Goal: Task Accomplishment & Management: Use online tool/utility

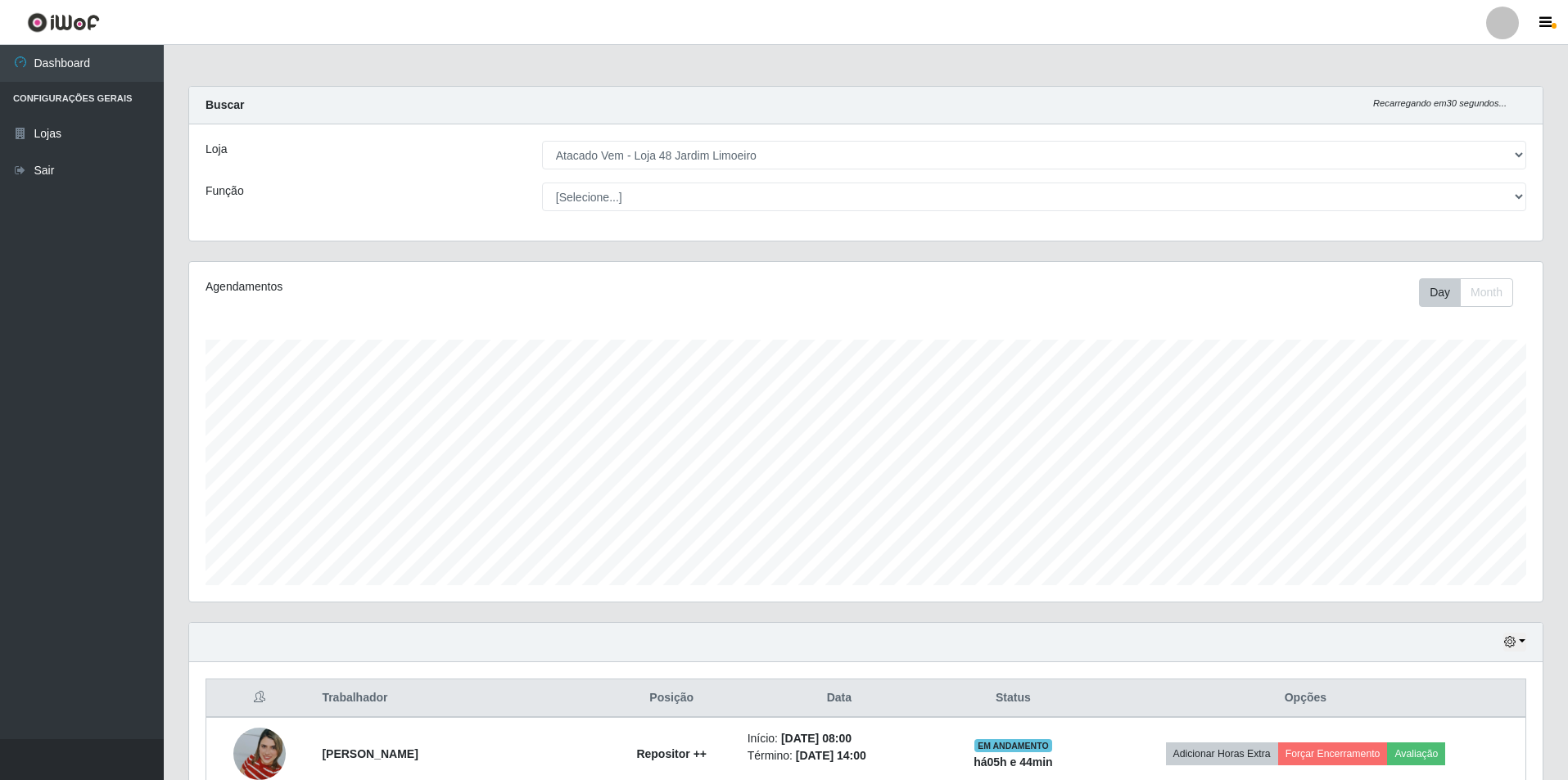
select select "449"
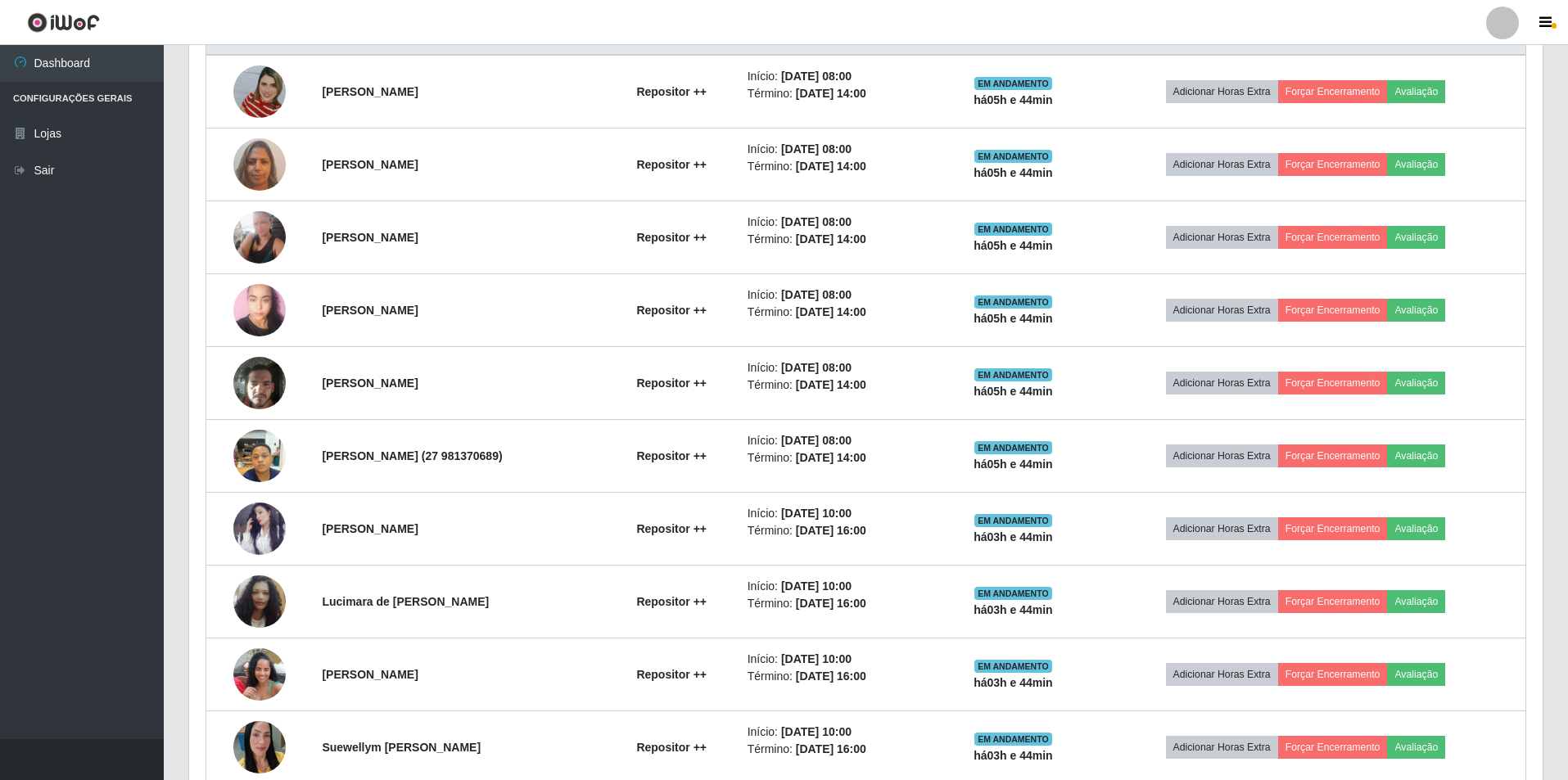
scroll to position [339, 1353]
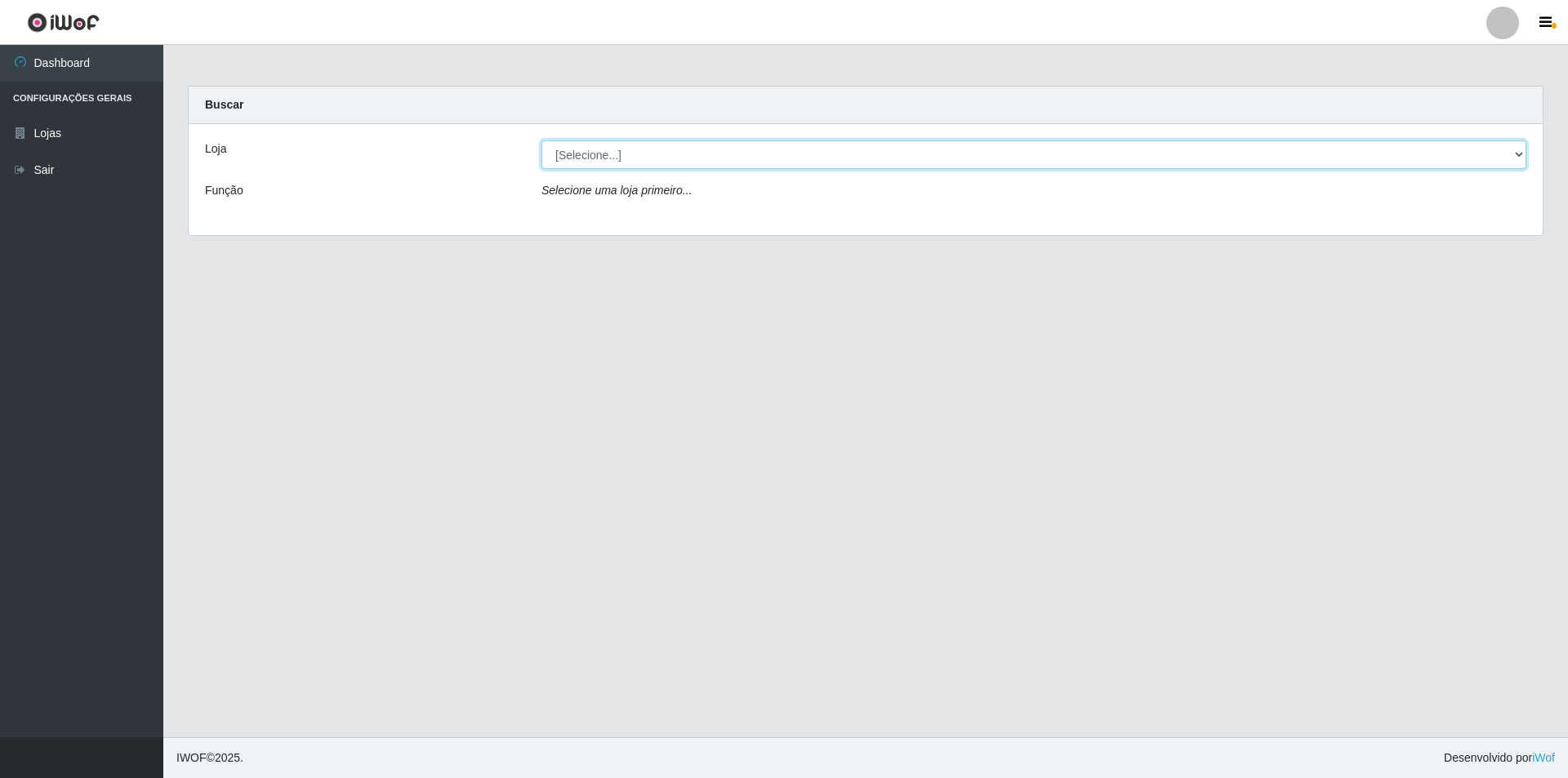
drag, startPoint x: 585, startPoint y: 152, endPoint x: 587, endPoint y: 166, distance: 14.1
click at [585, 152] on select "[Selecione...] Atacado Vem - Loja 48 Jardim Limoeiro" at bounding box center [1034, 155] width 985 height 28
select select "449"
click at [541, 141] on select "[Selecione...] Atacado Vem - Loja 48 Jardim Limoeiro" at bounding box center [1034, 155] width 985 height 28
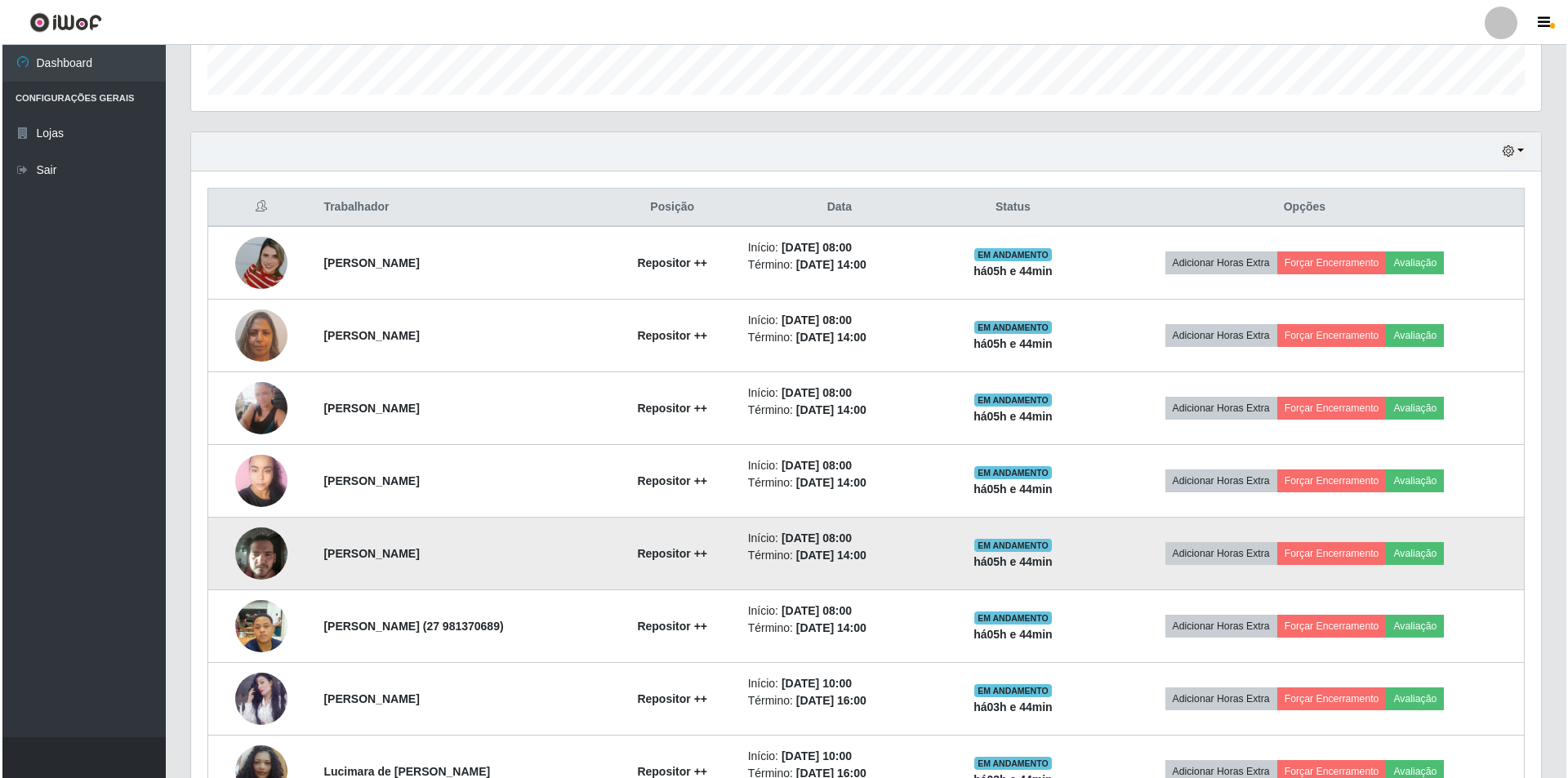
scroll to position [490, 0]
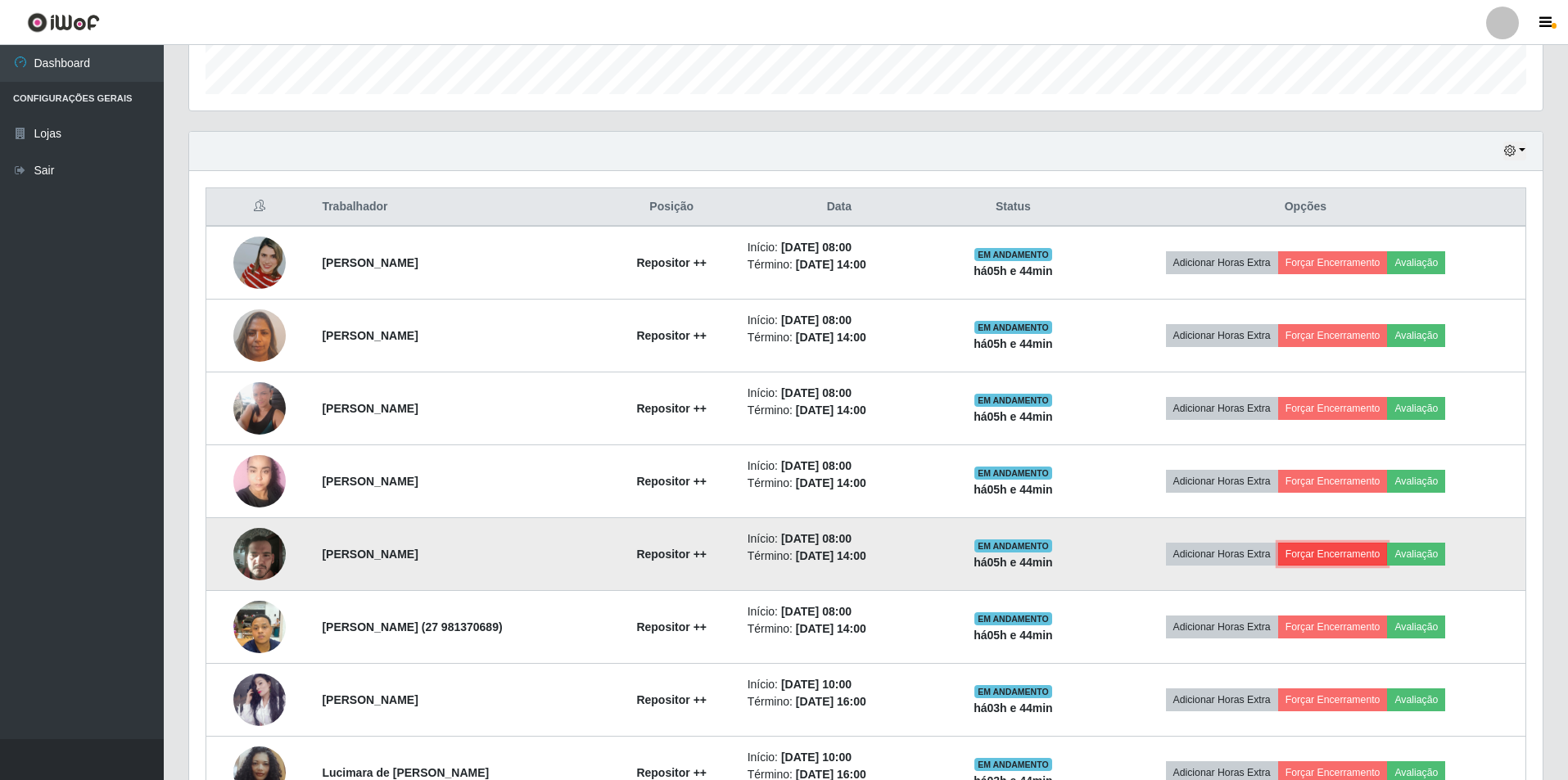
click at [1351, 559] on button "Forçar Encerramento" at bounding box center [1333, 554] width 110 height 23
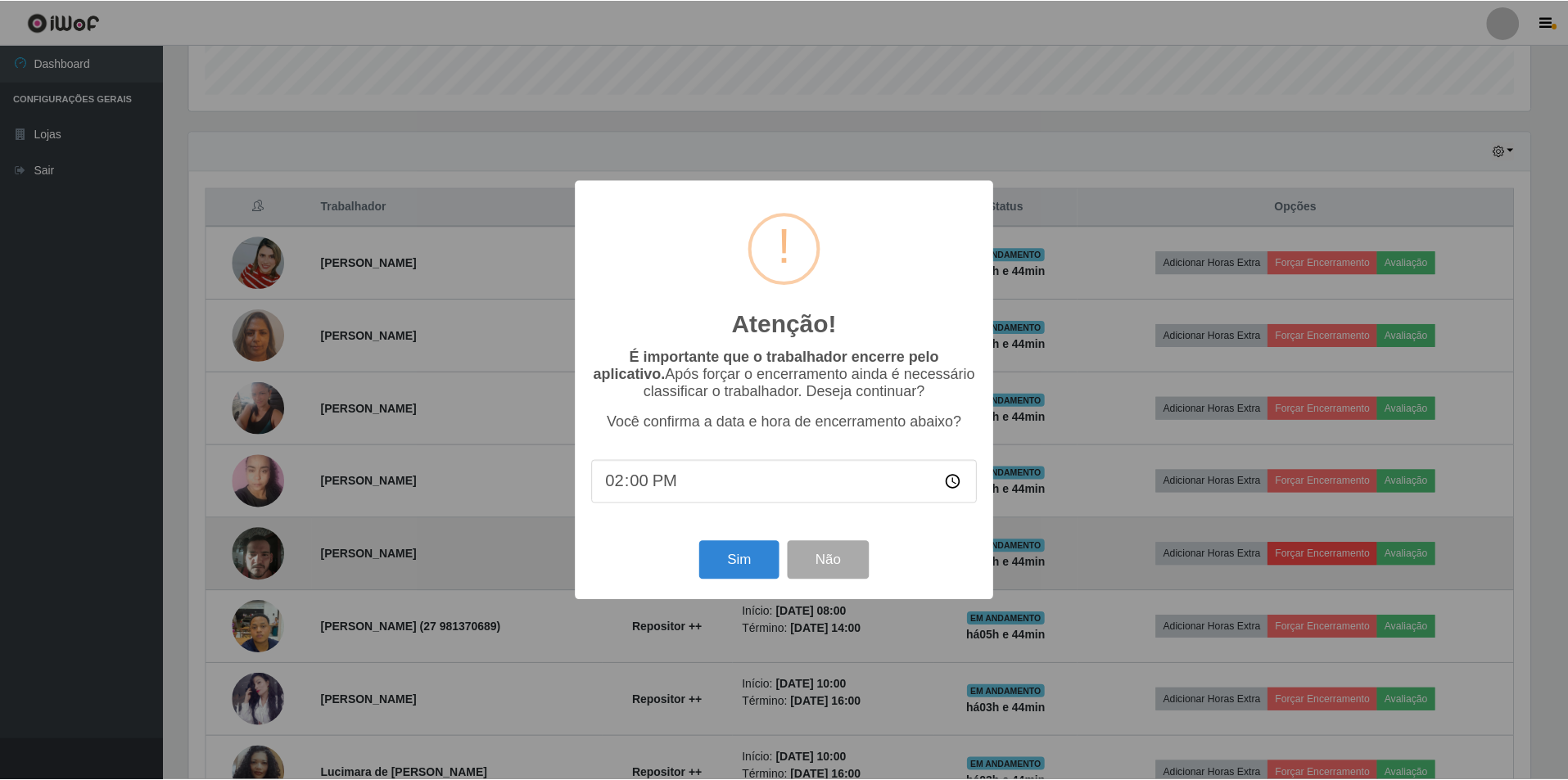
scroll to position [339, 1346]
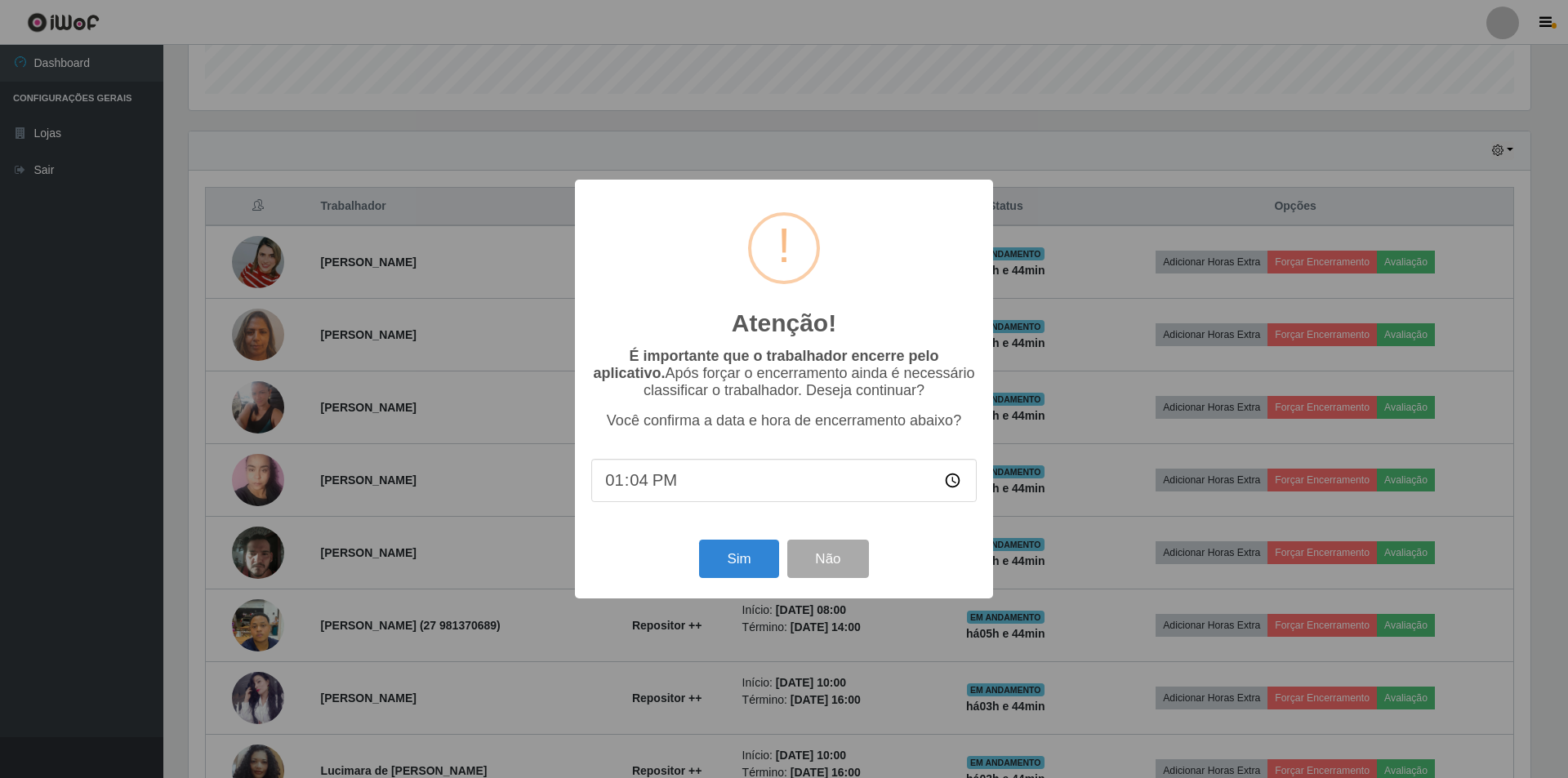
type input "13:42"
click at [741, 561] on button "Sim" at bounding box center [739, 559] width 80 height 38
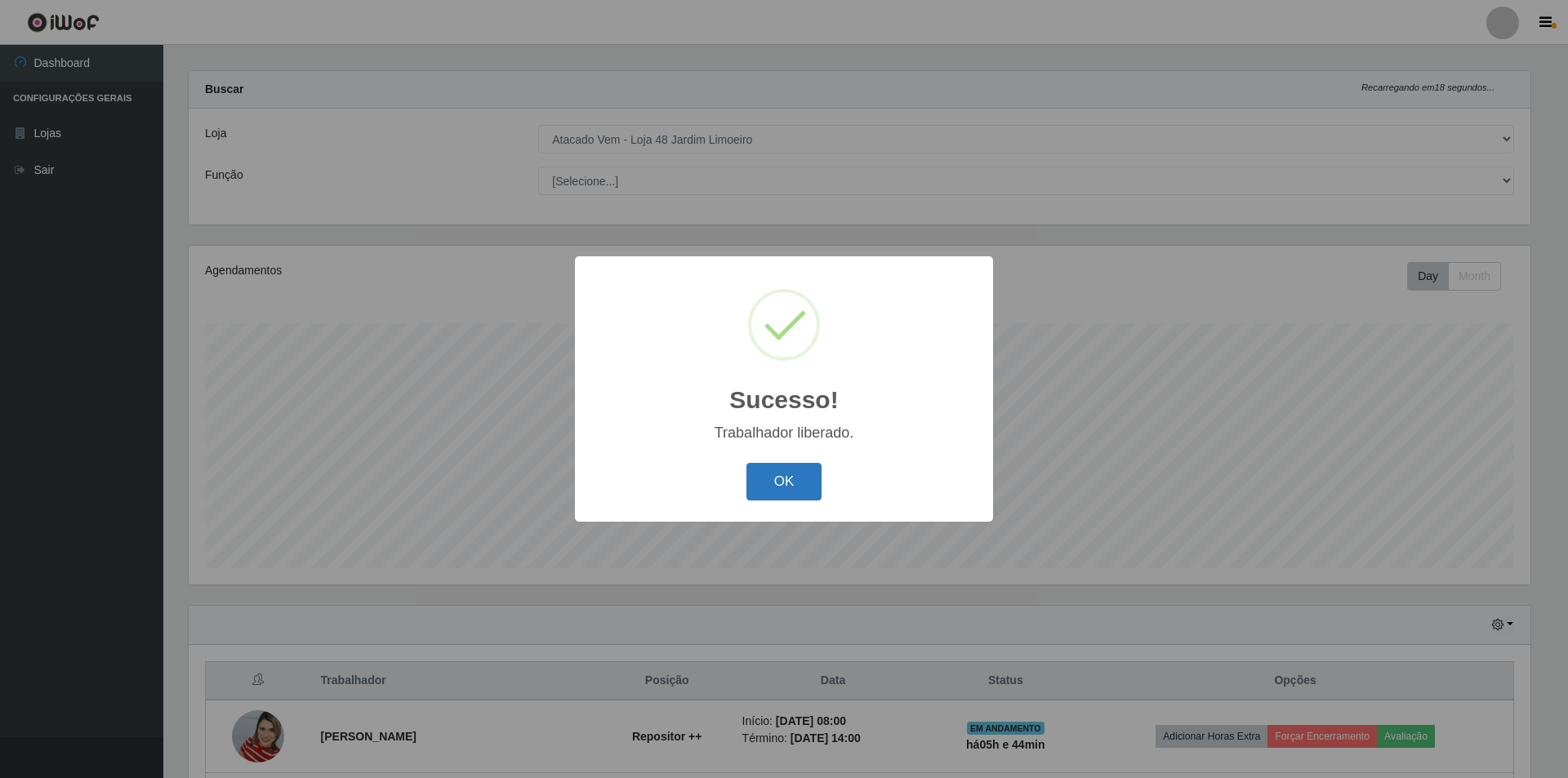
click at [795, 474] on button "OK" at bounding box center [784, 482] width 76 height 38
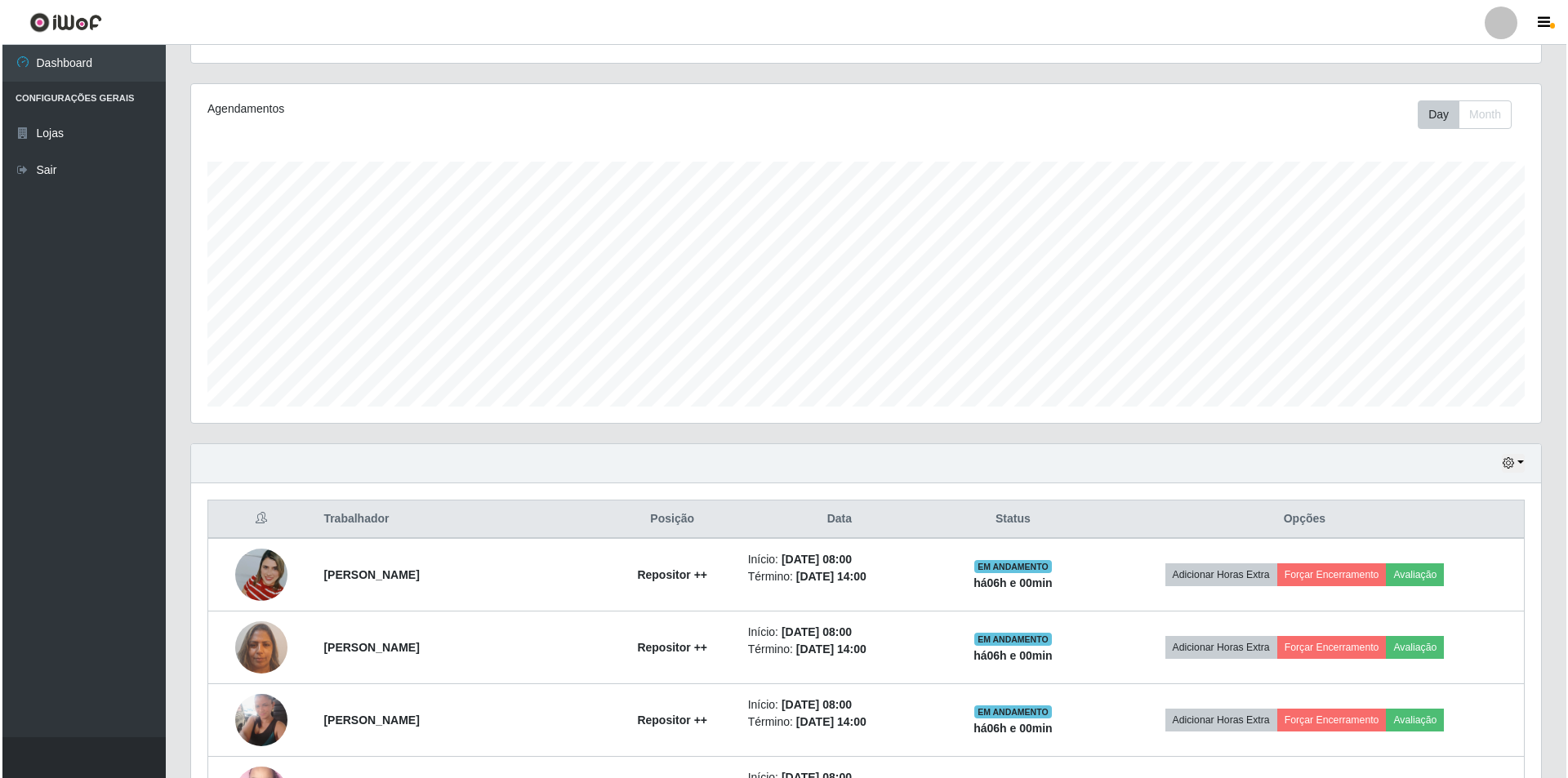
scroll to position [326, 0]
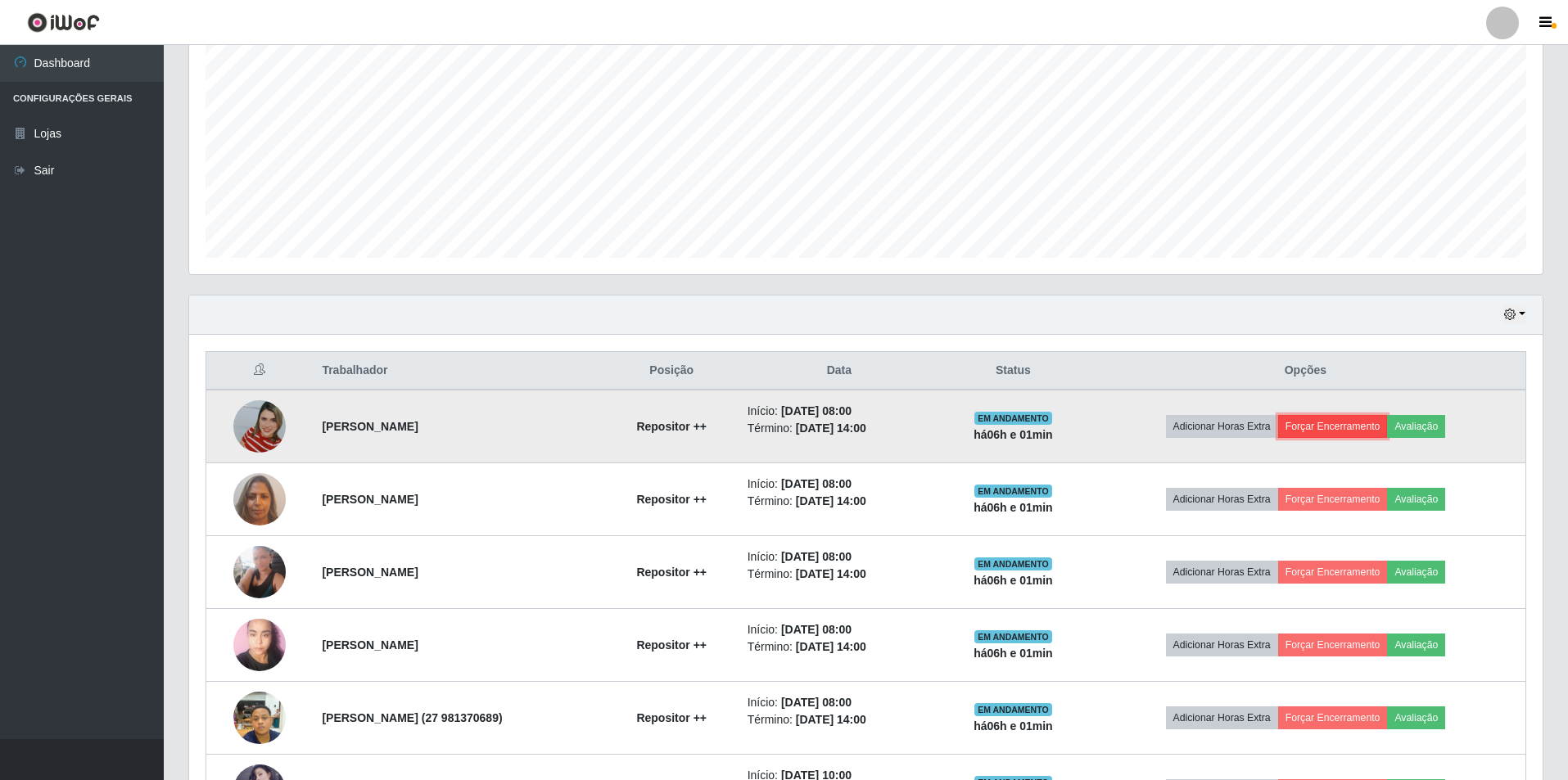
click at [1338, 425] on button "Forçar Encerramento" at bounding box center [1333, 426] width 110 height 23
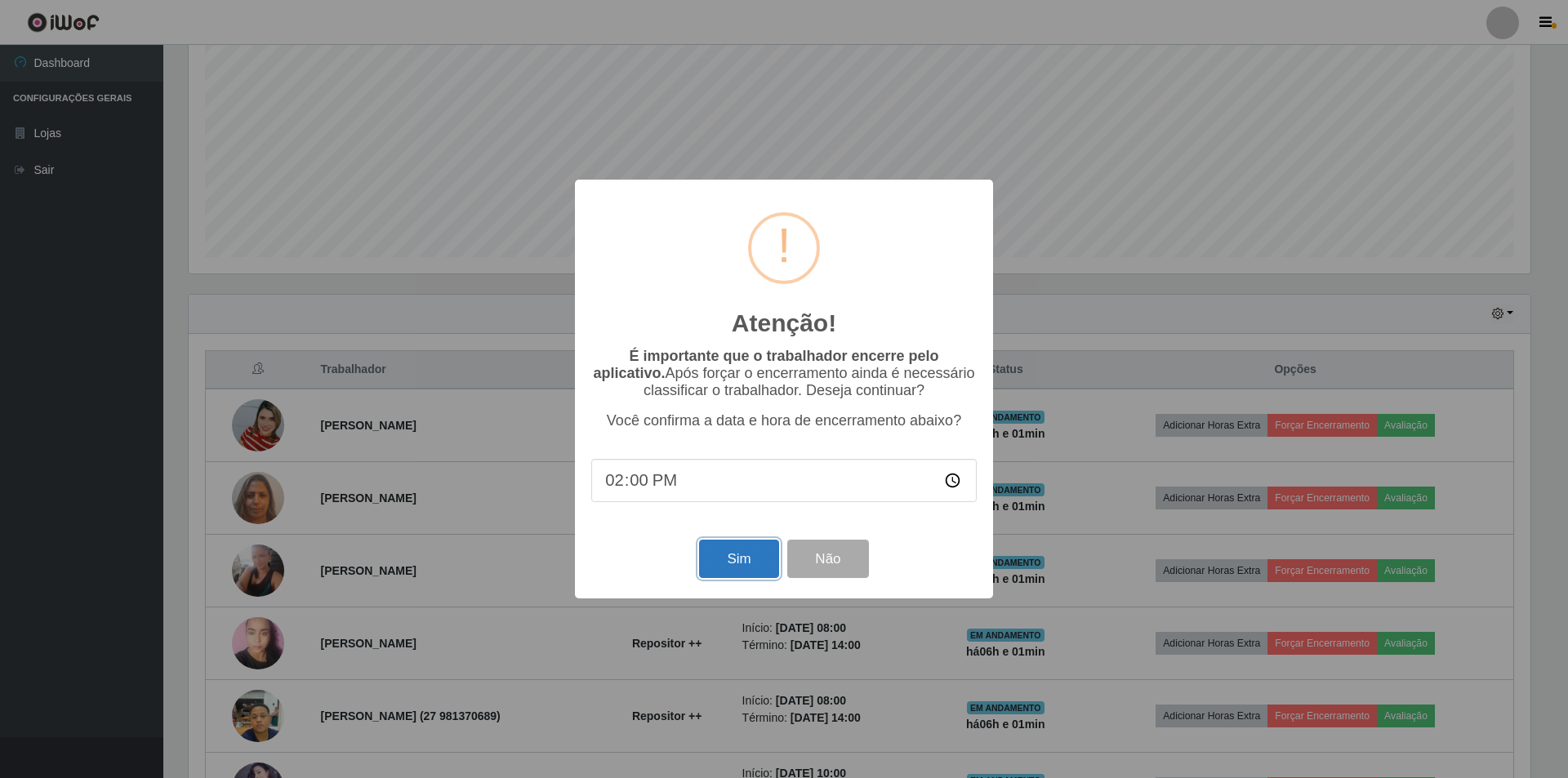
click at [727, 566] on button "Sim" at bounding box center [739, 559] width 80 height 38
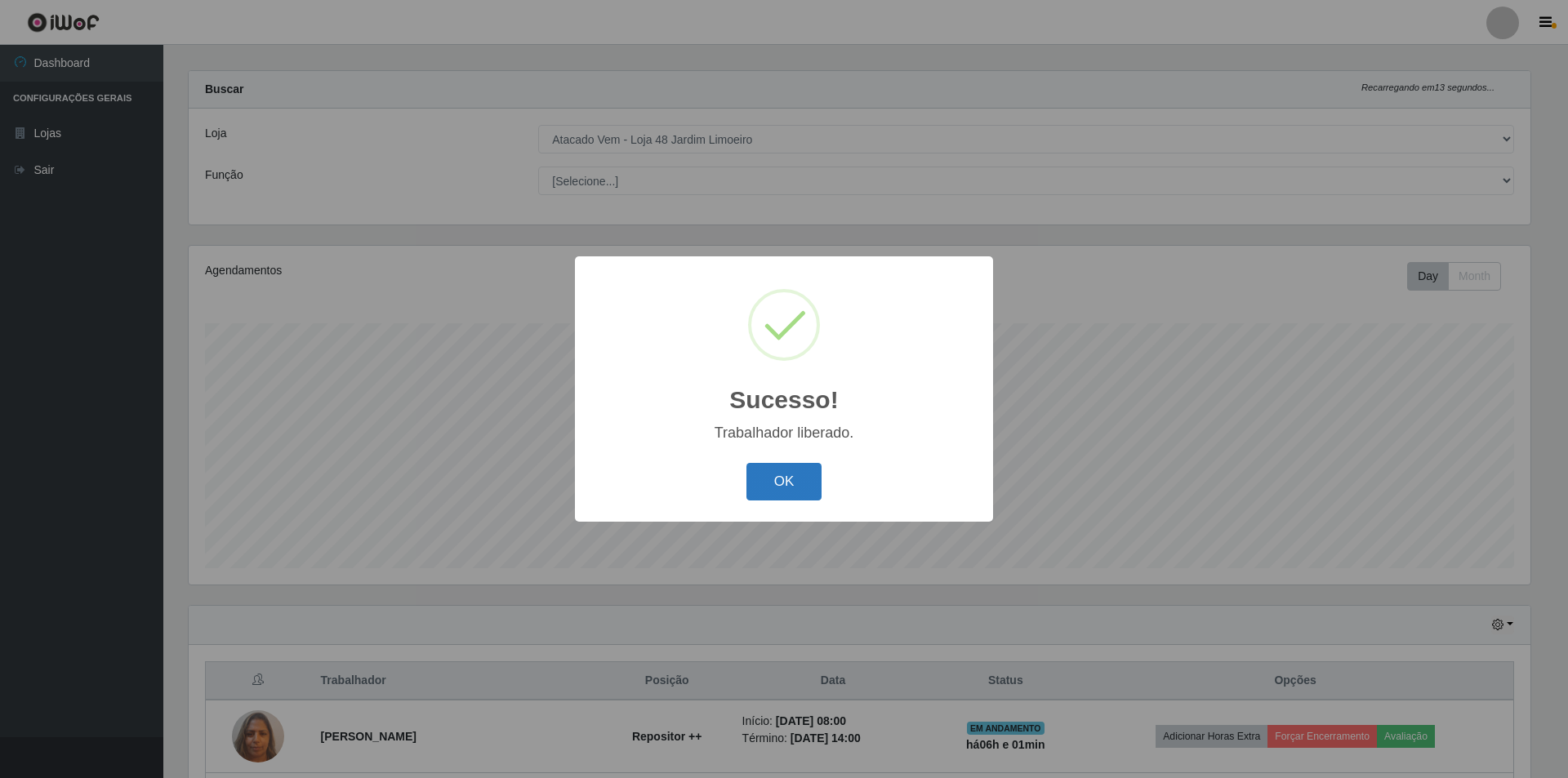
click at [776, 488] on button "OK" at bounding box center [784, 482] width 76 height 38
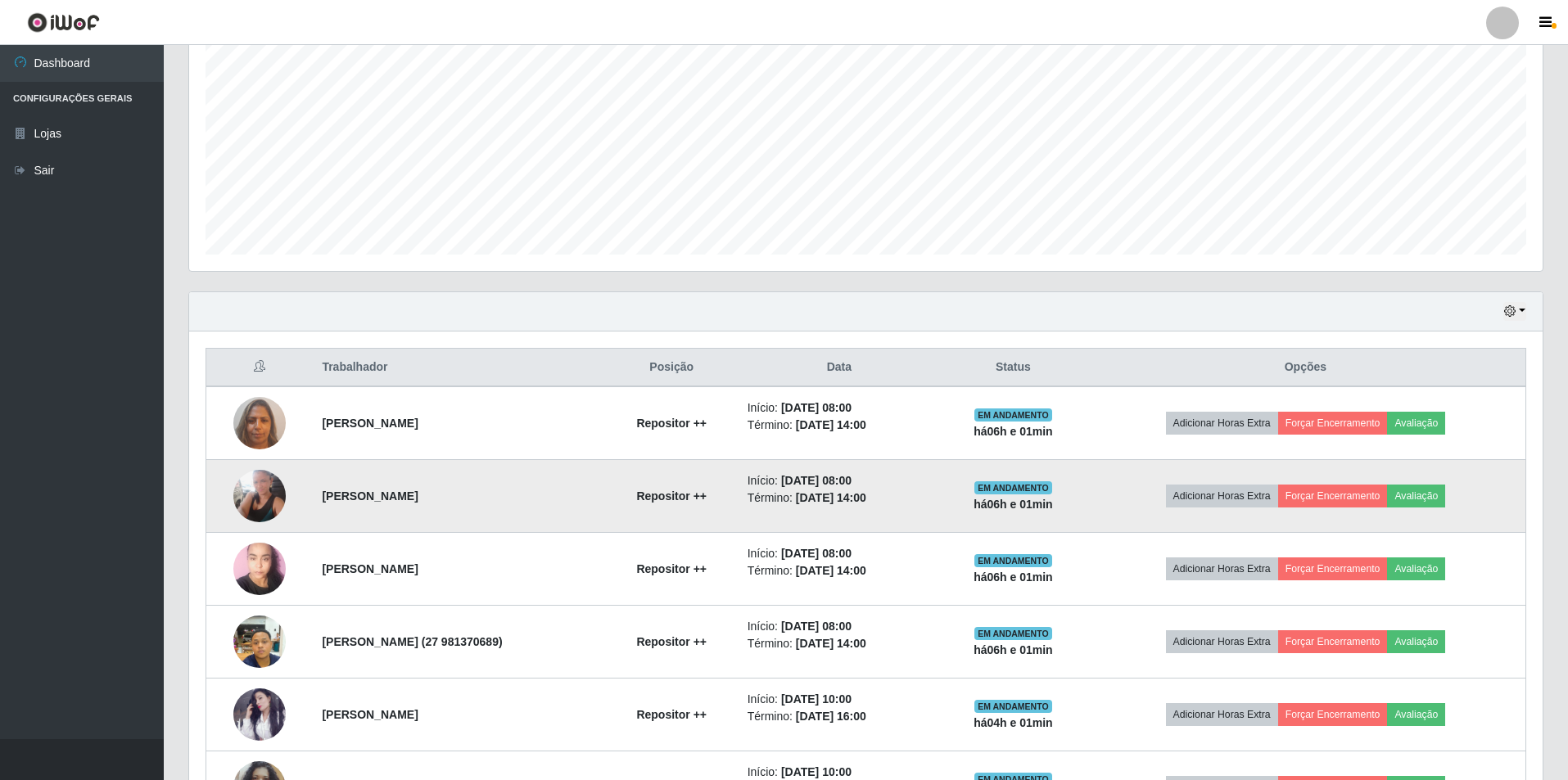
scroll to position [343, 0]
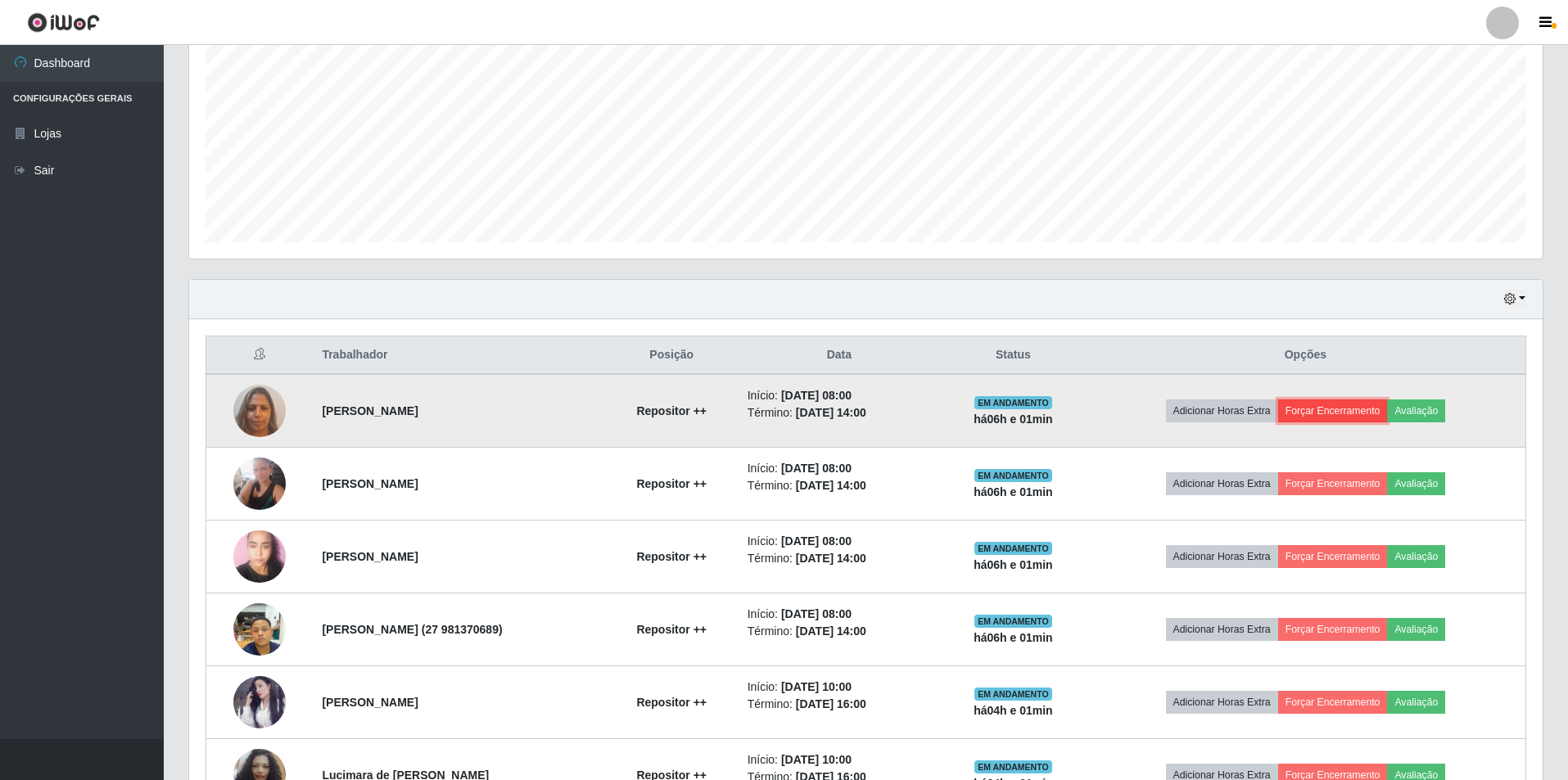
click at [1336, 404] on button "Forçar Encerramento" at bounding box center [1333, 411] width 110 height 23
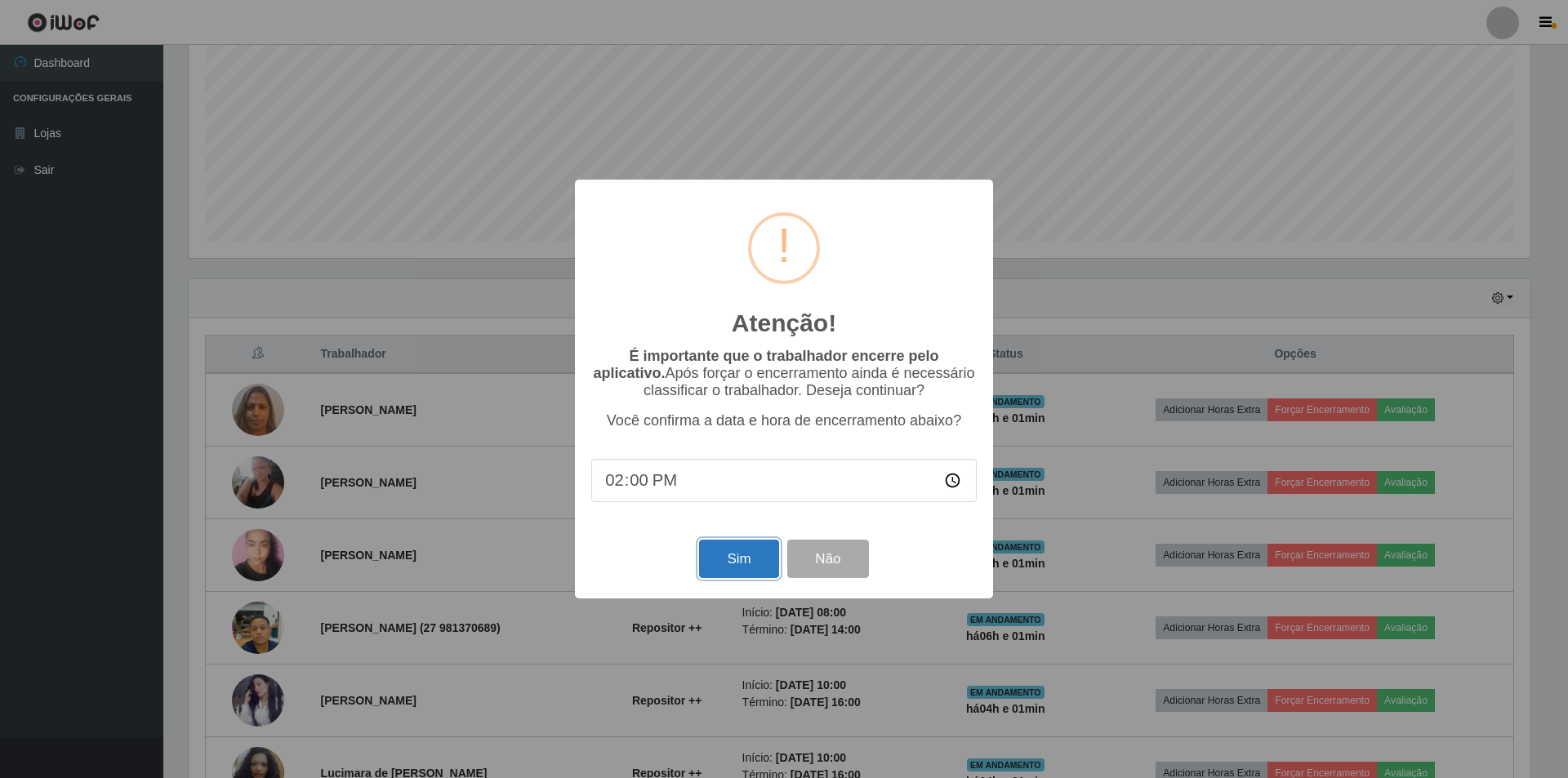
click at [747, 570] on button "Sim" at bounding box center [739, 559] width 80 height 38
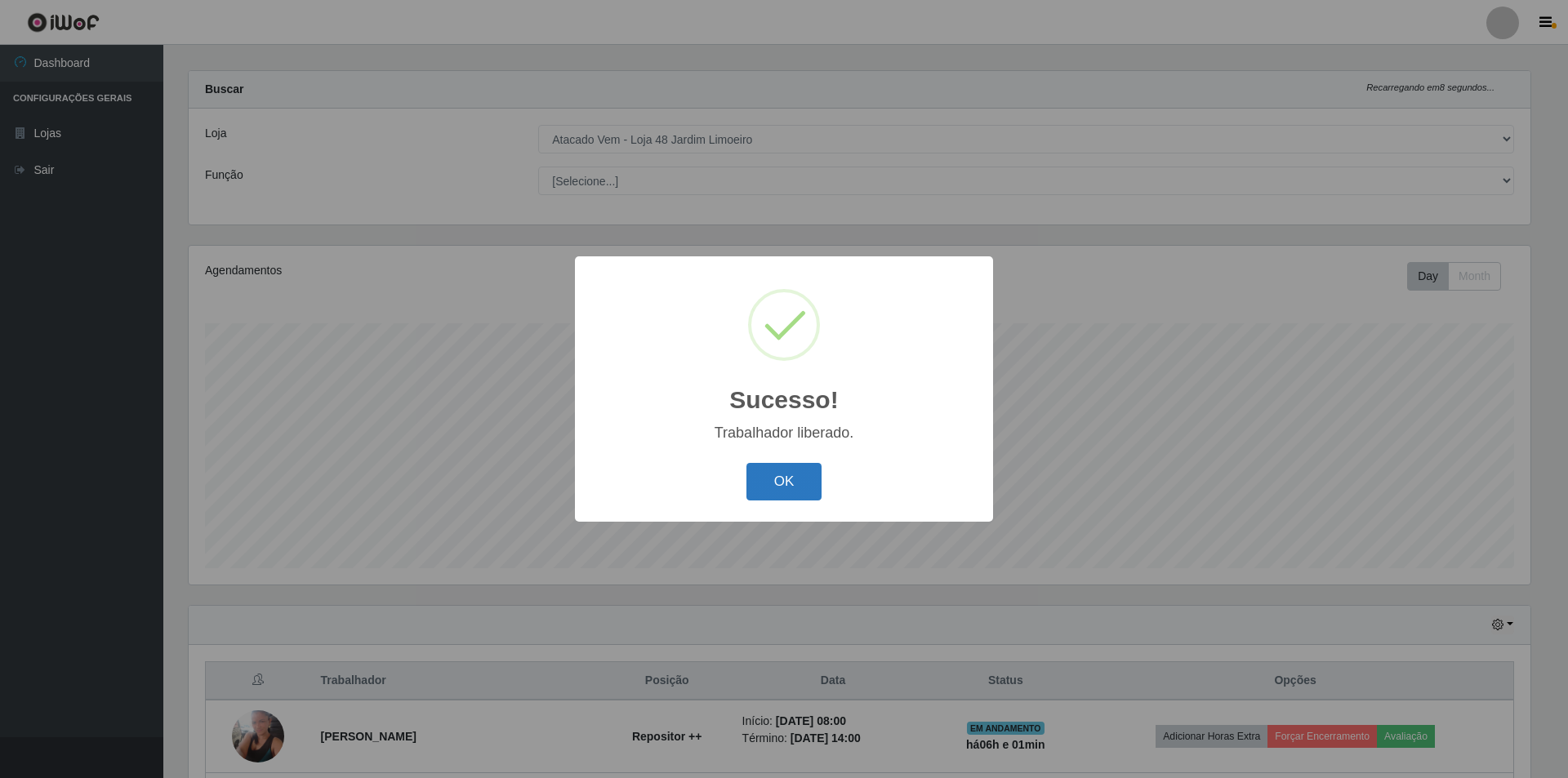
click at [781, 487] on button "OK" at bounding box center [784, 482] width 76 height 38
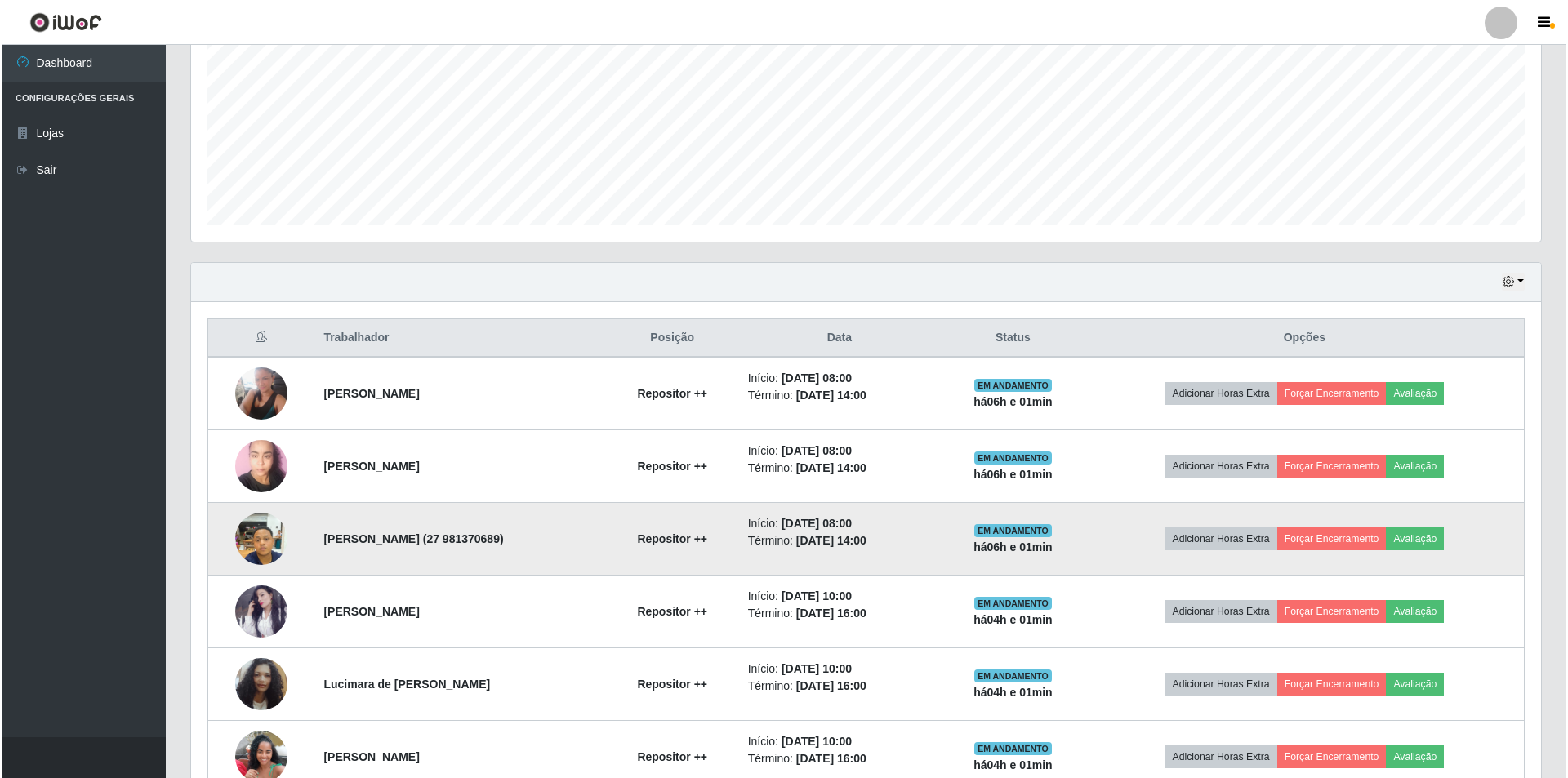
scroll to position [423, 0]
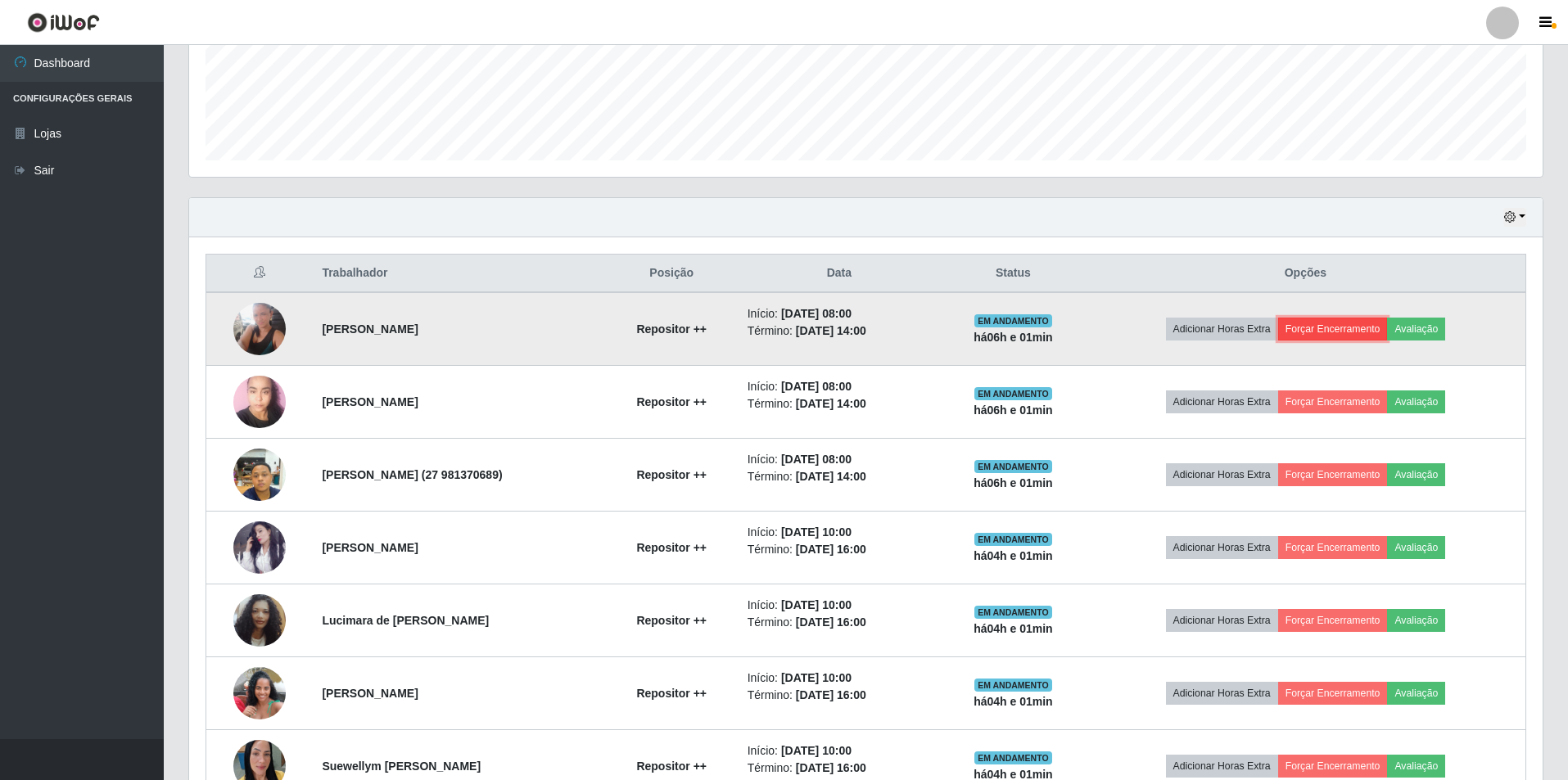
click at [1338, 332] on button "Forçar Encerramento" at bounding box center [1333, 329] width 110 height 23
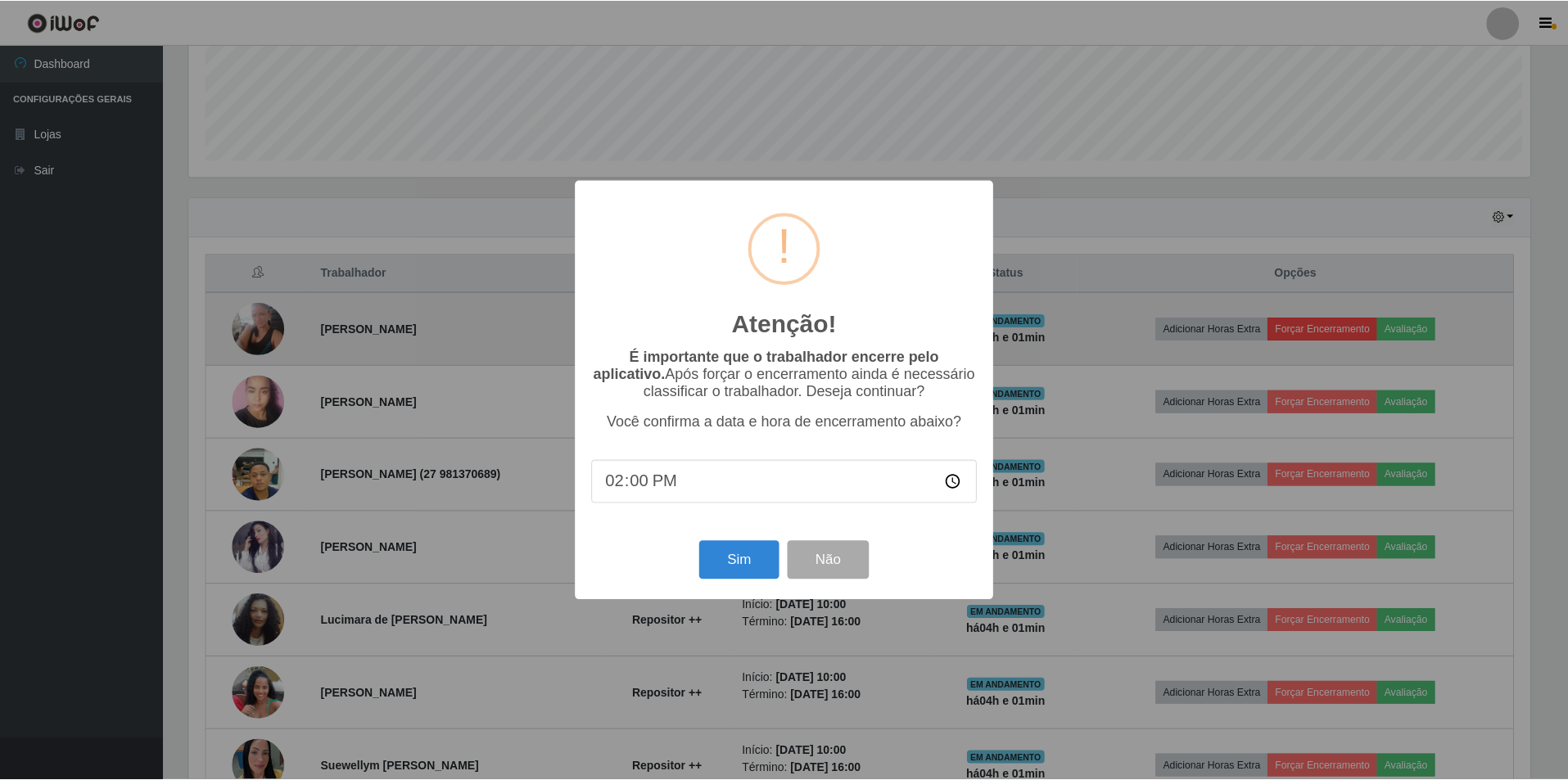
scroll to position [339, 1346]
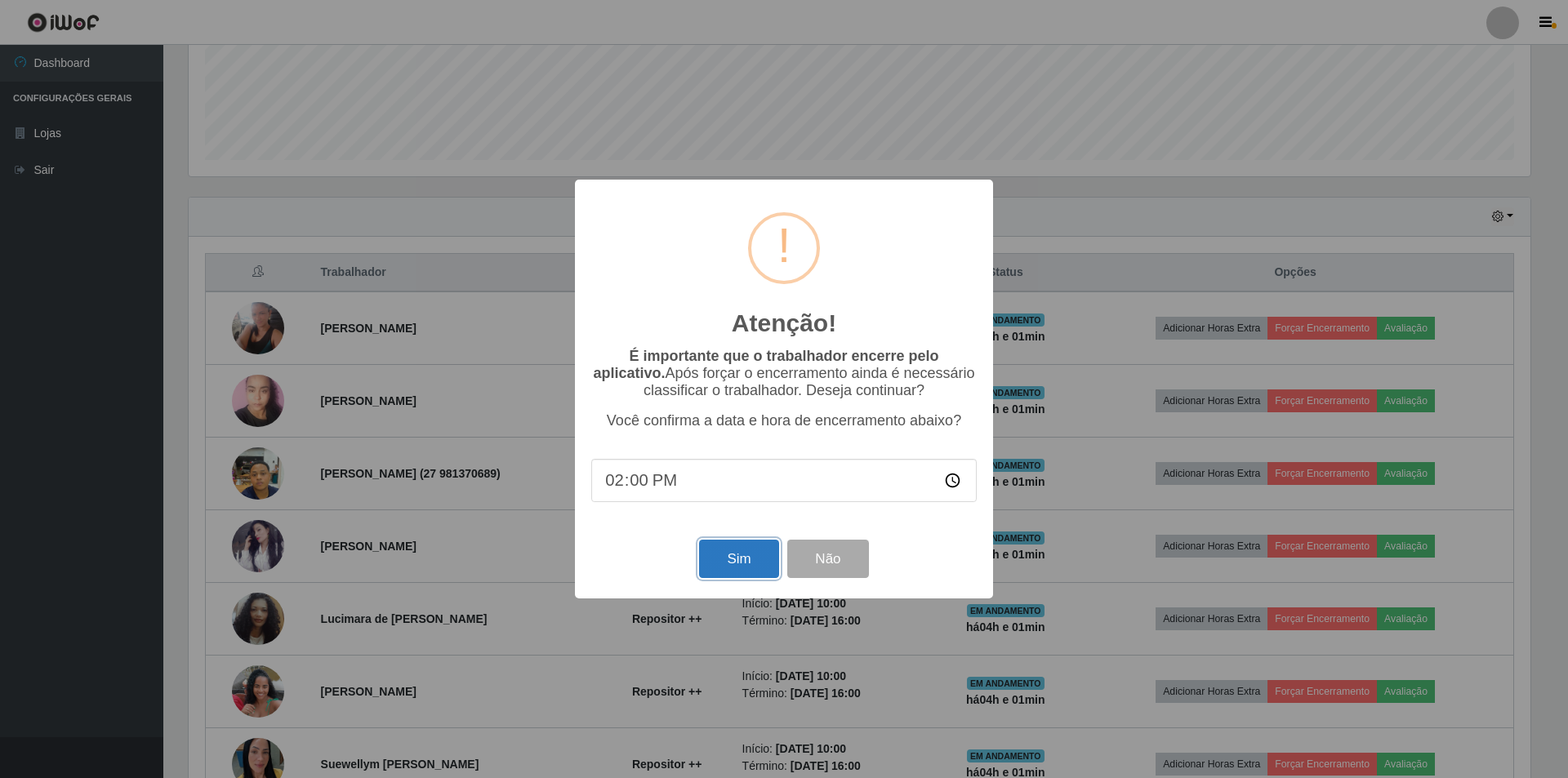
click at [717, 562] on button "Sim" at bounding box center [739, 559] width 80 height 38
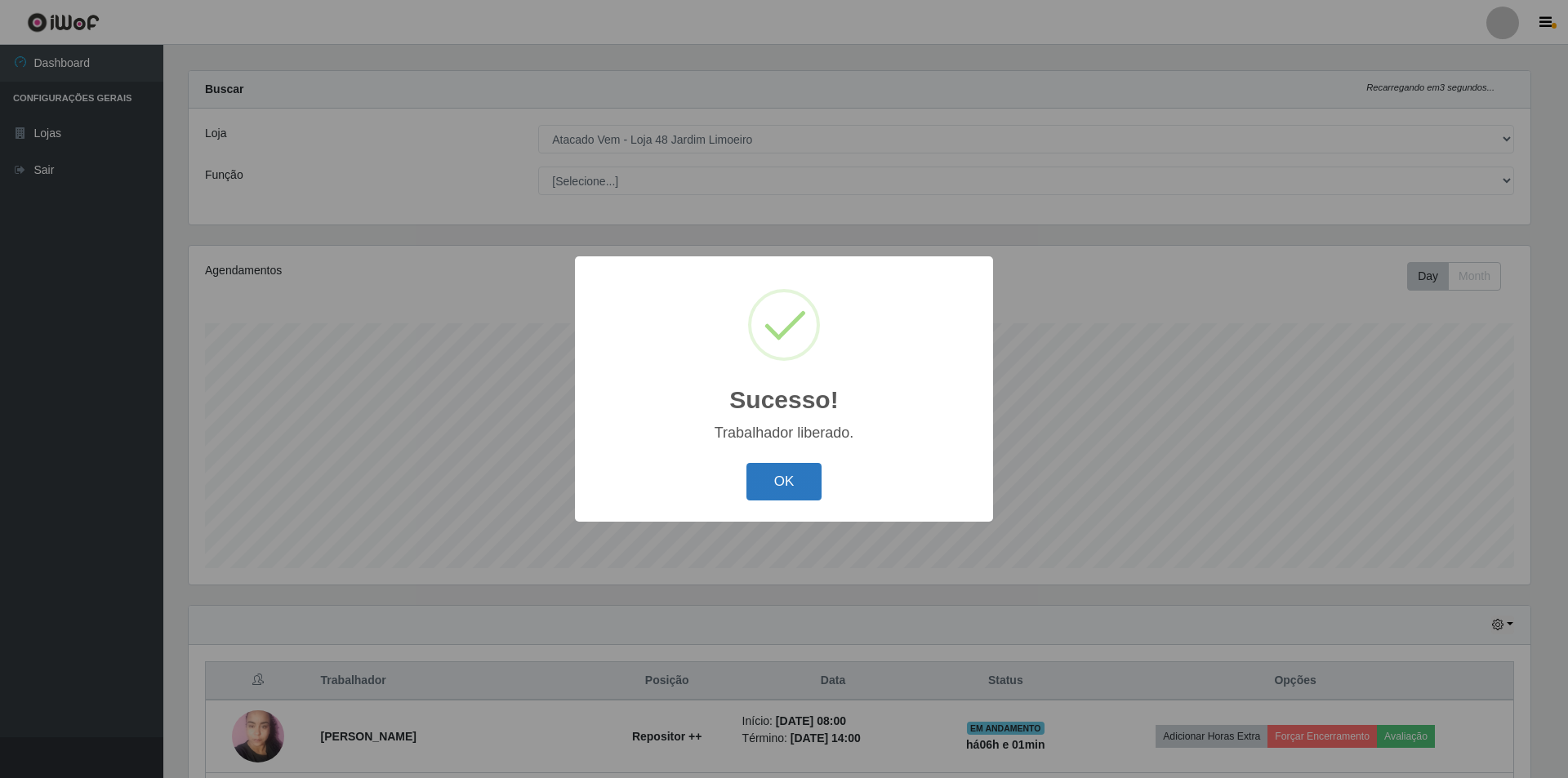
click at [807, 496] on button "OK" at bounding box center [784, 482] width 76 height 38
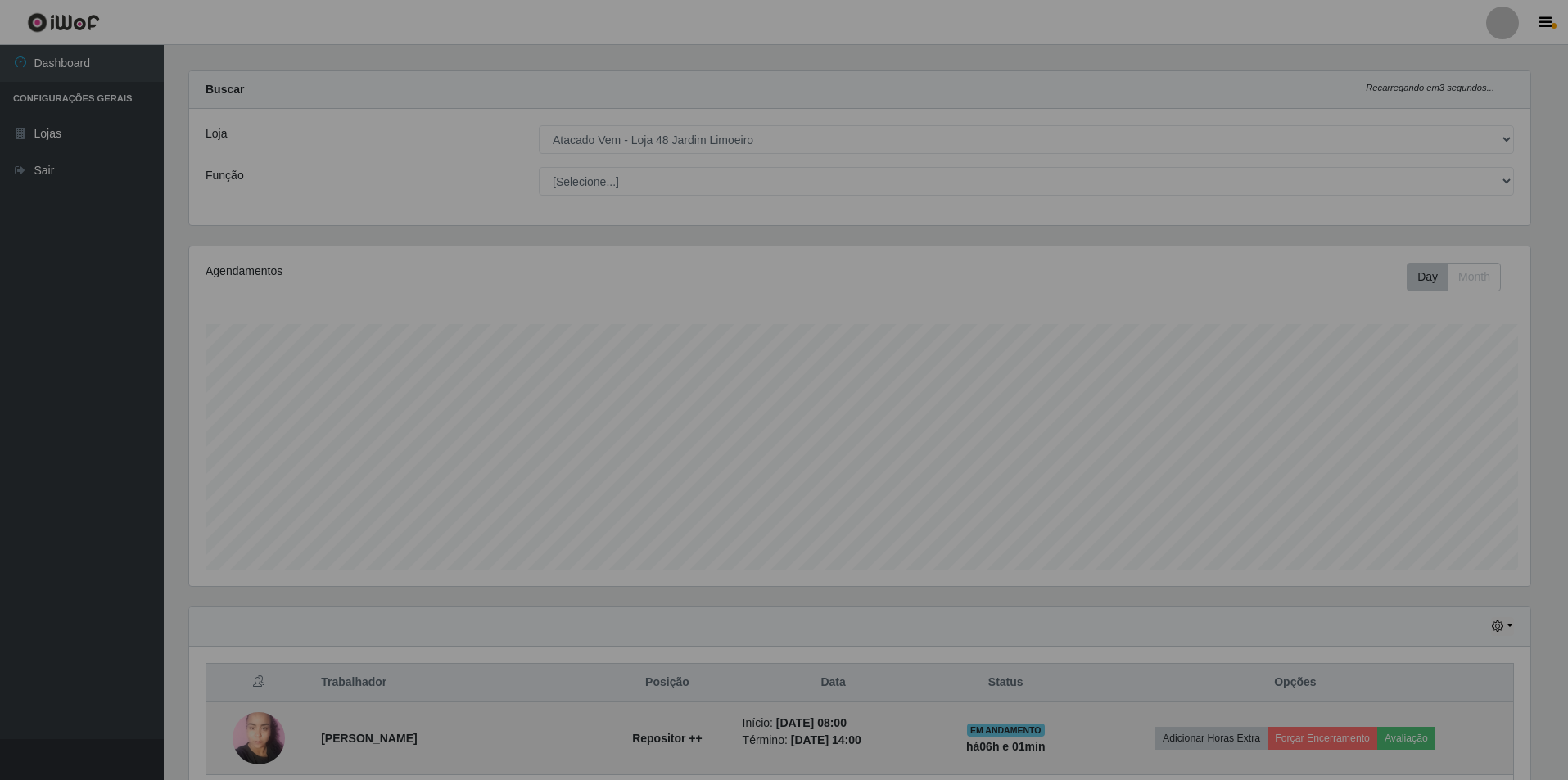
scroll to position [0, 0]
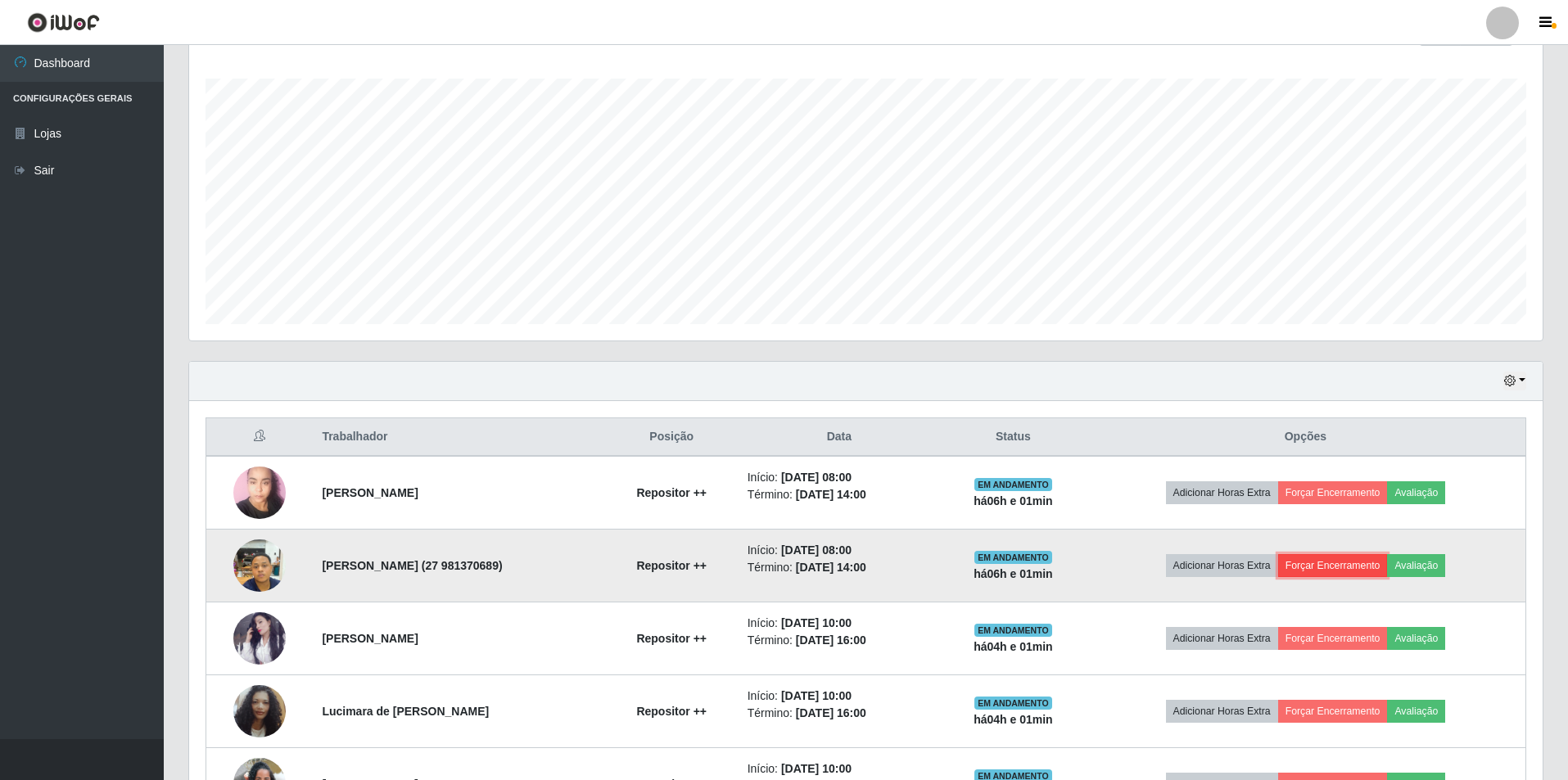
click at [1336, 563] on button "Forçar Encerramento" at bounding box center [1333, 566] width 110 height 23
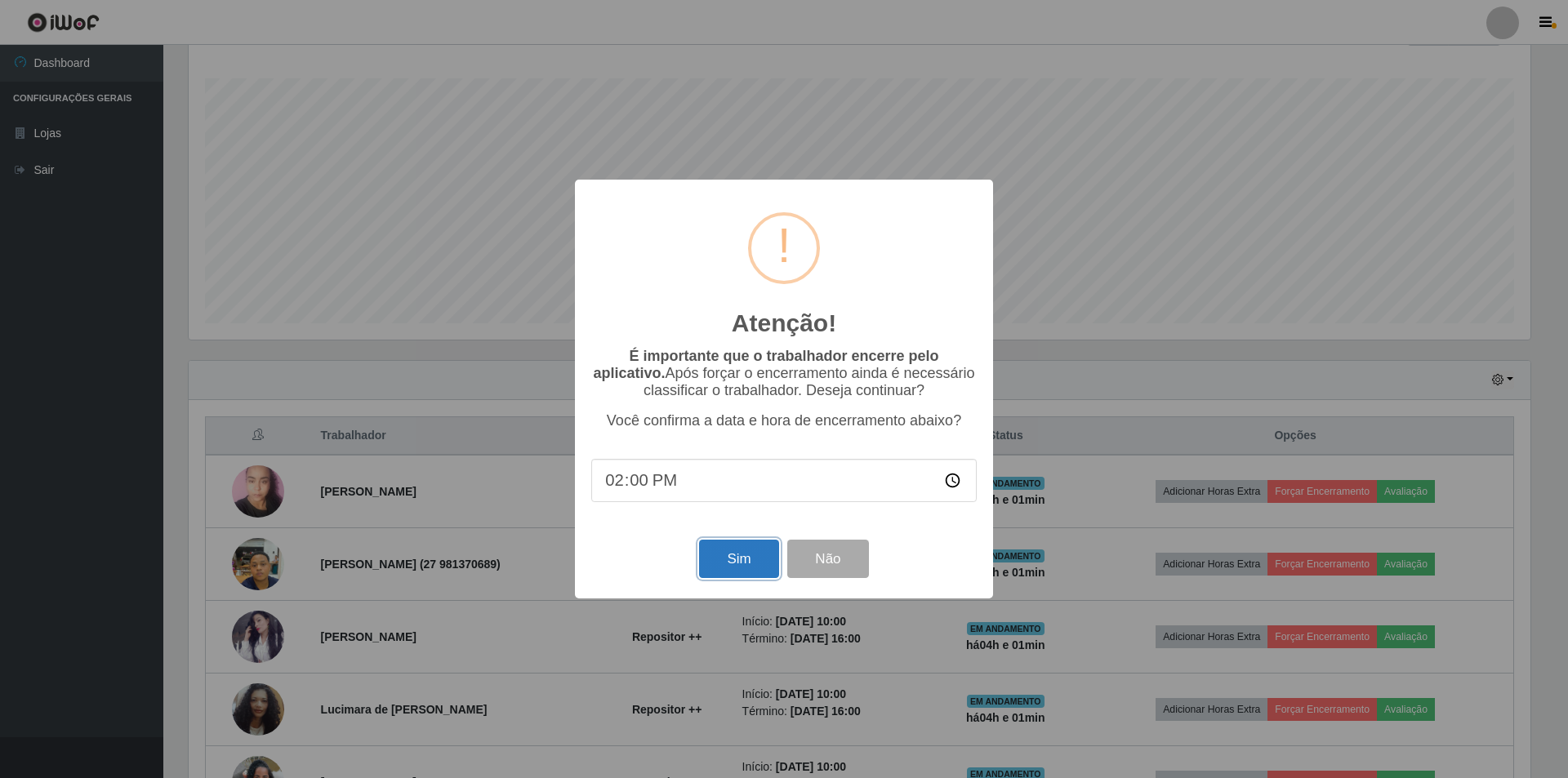
click at [740, 566] on button "Sim" at bounding box center [739, 559] width 80 height 38
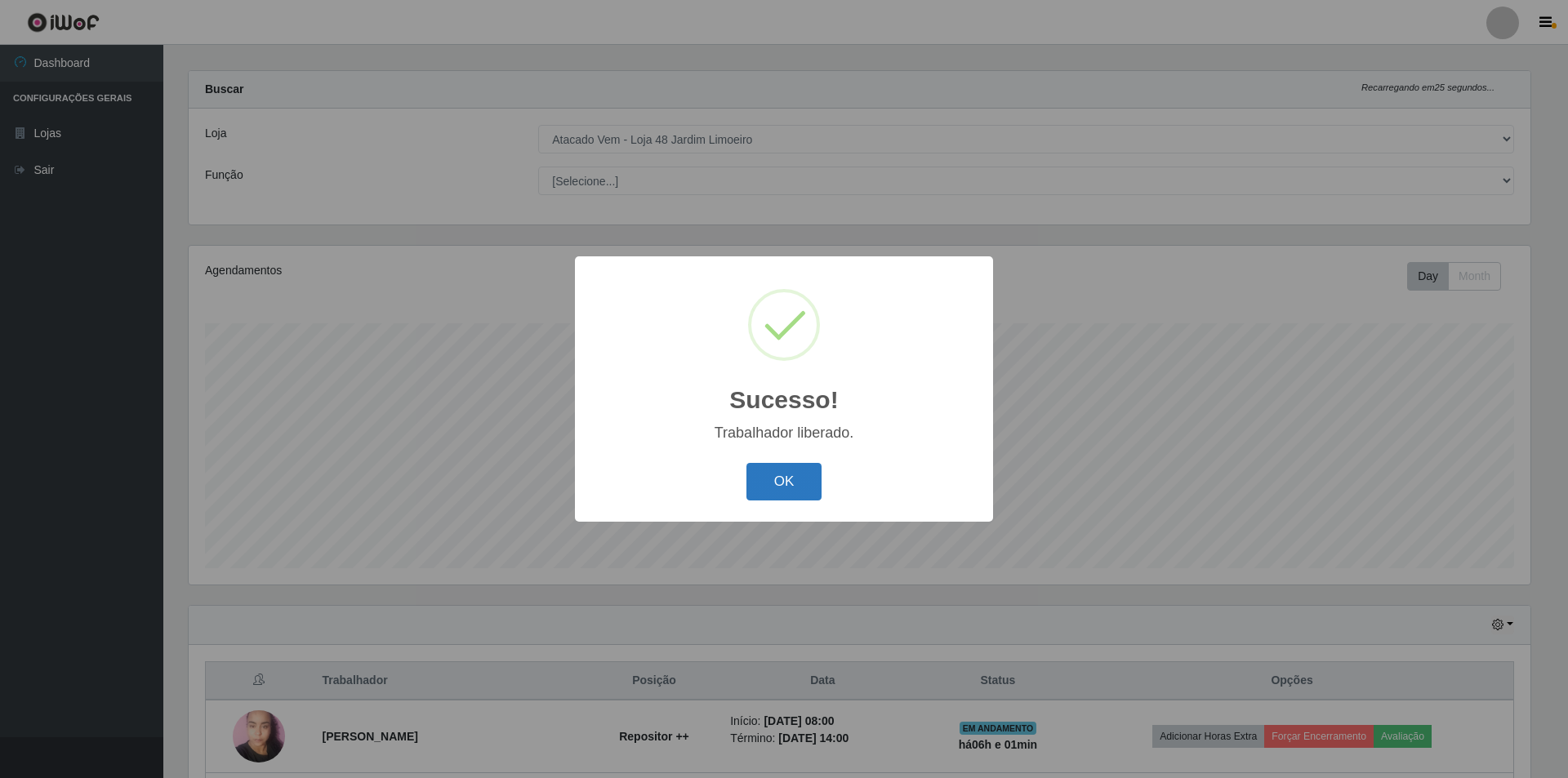
click at [784, 483] on button "OK" at bounding box center [784, 482] width 76 height 38
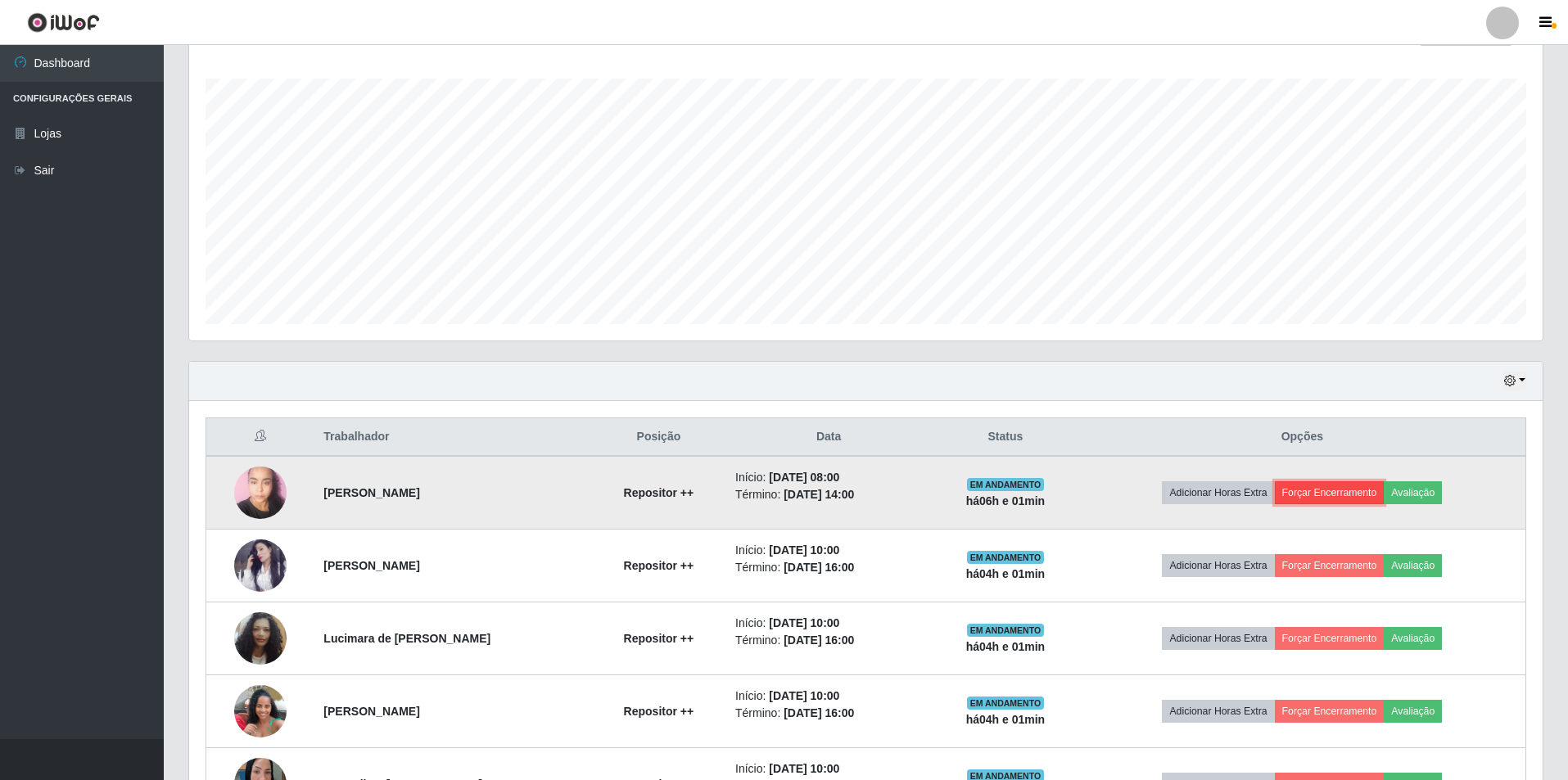
click at [1339, 495] on button "Forçar Encerramento" at bounding box center [1330, 493] width 110 height 23
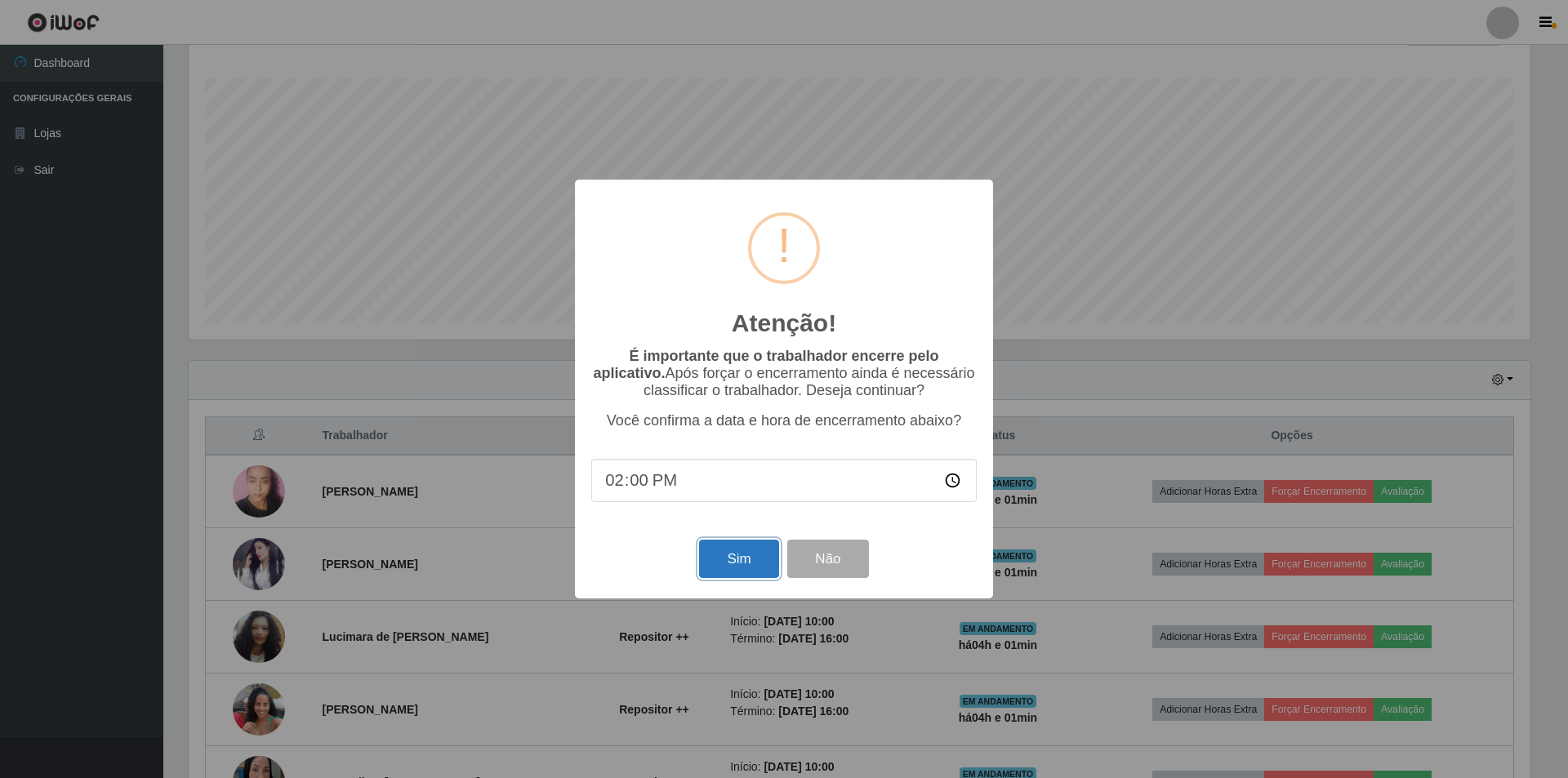
click at [714, 553] on button "Sim" at bounding box center [739, 559] width 80 height 38
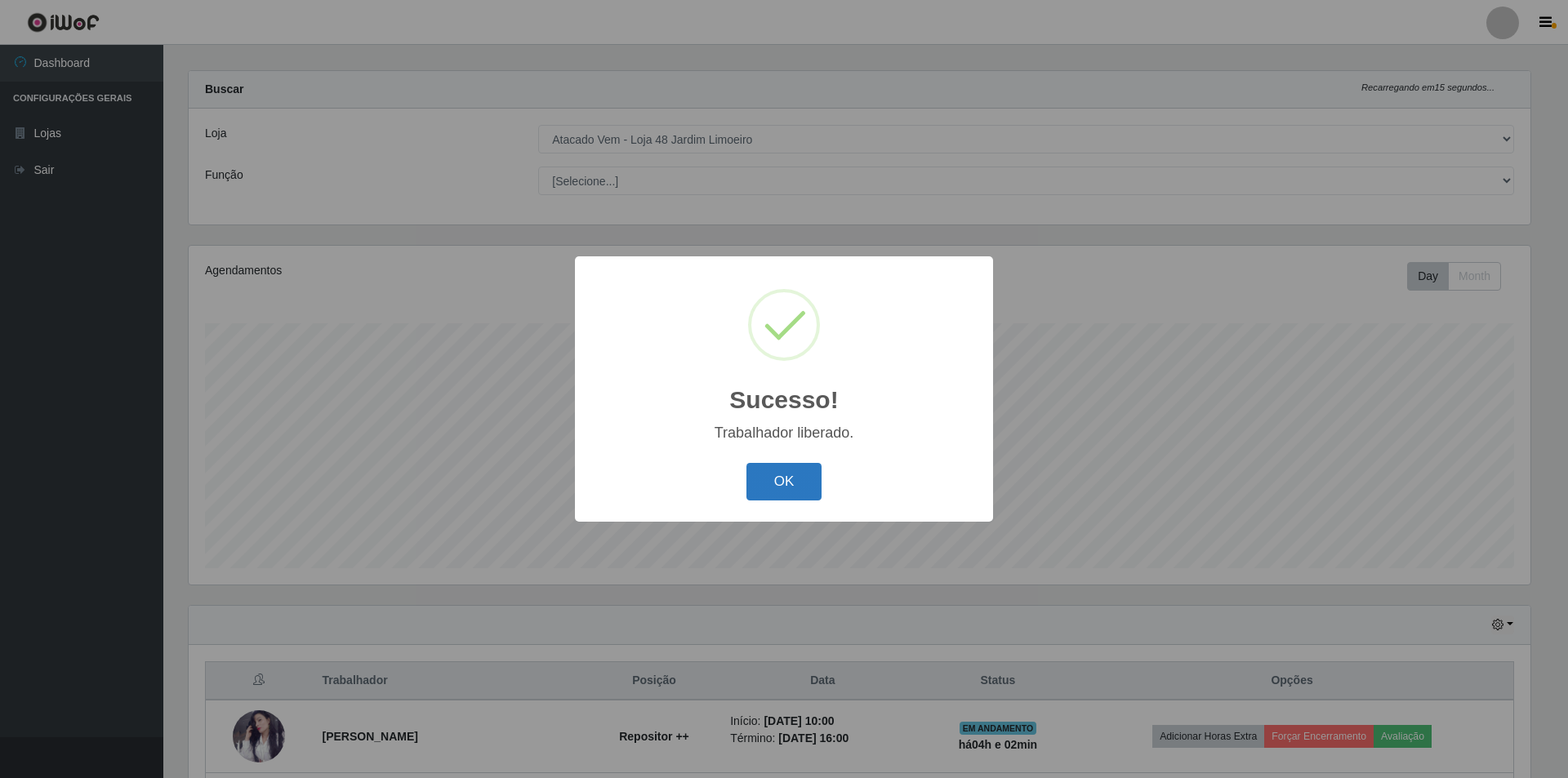
click at [785, 500] on button "OK" at bounding box center [784, 482] width 76 height 38
